Goal: Task Accomplishment & Management: Use online tool/utility

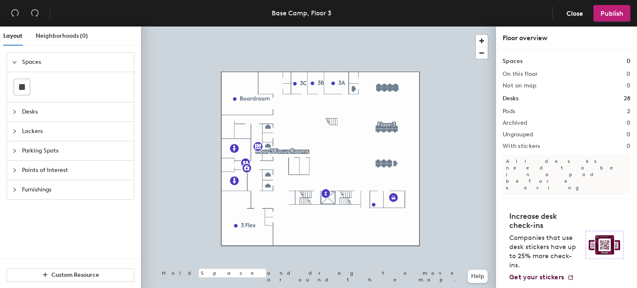
click at [27, 115] on span "Desks" at bounding box center [75, 111] width 107 height 19
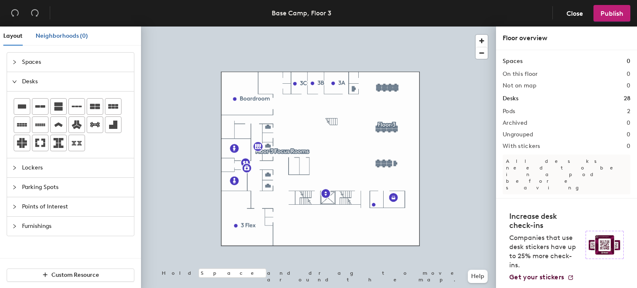
click at [58, 39] on div "Neighborhoods (0)" at bounding box center [62, 35] width 52 height 9
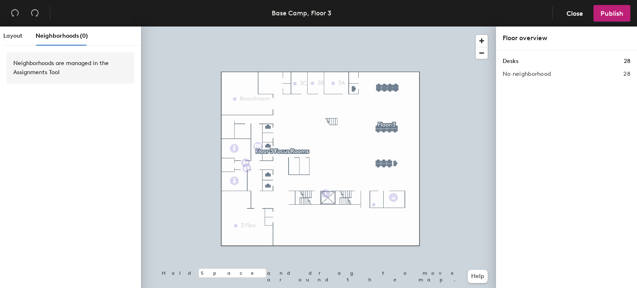
click at [26, 30] on div "Layout Neighborhoods (0)" at bounding box center [45, 36] width 85 height 19
click at [19, 30] on div "Layout" at bounding box center [12, 36] width 19 height 19
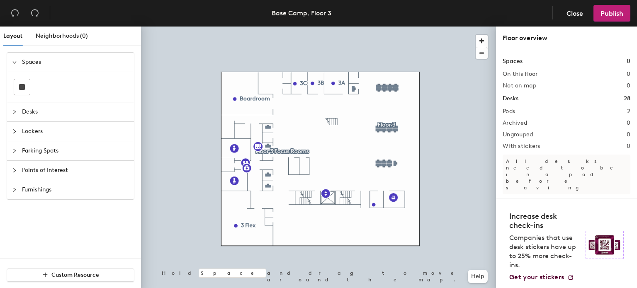
click at [30, 144] on span "Parking Spots" at bounding box center [75, 150] width 107 height 19
click at [41, 169] on span "Points of Interest" at bounding box center [75, 170] width 107 height 19
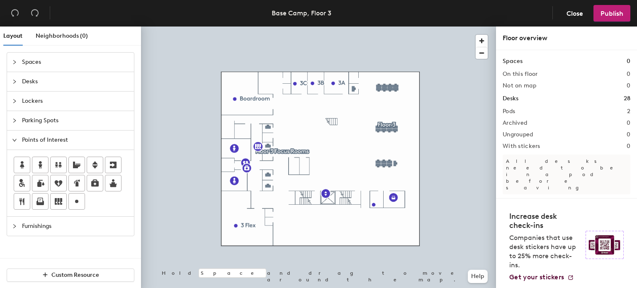
click at [29, 218] on span "Furnishings" at bounding box center [75, 226] width 107 height 19
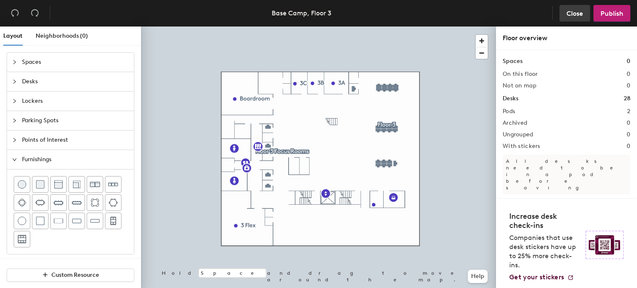
click at [585, 5] on button "Close" at bounding box center [574, 13] width 31 height 17
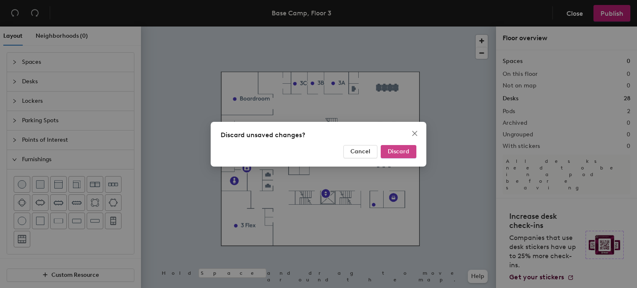
click at [389, 152] on span "Discard" at bounding box center [398, 151] width 22 height 7
